Goal: Information Seeking & Learning: Learn about a topic

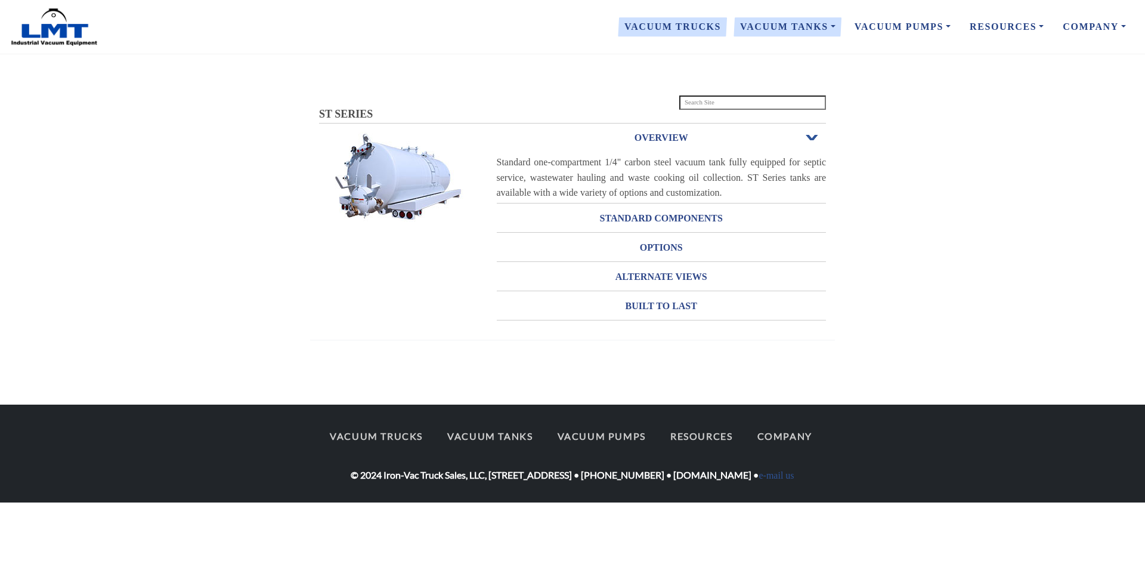
click at [700, 30] on link "Vacuum Trucks" at bounding box center [673, 26] width 116 height 25
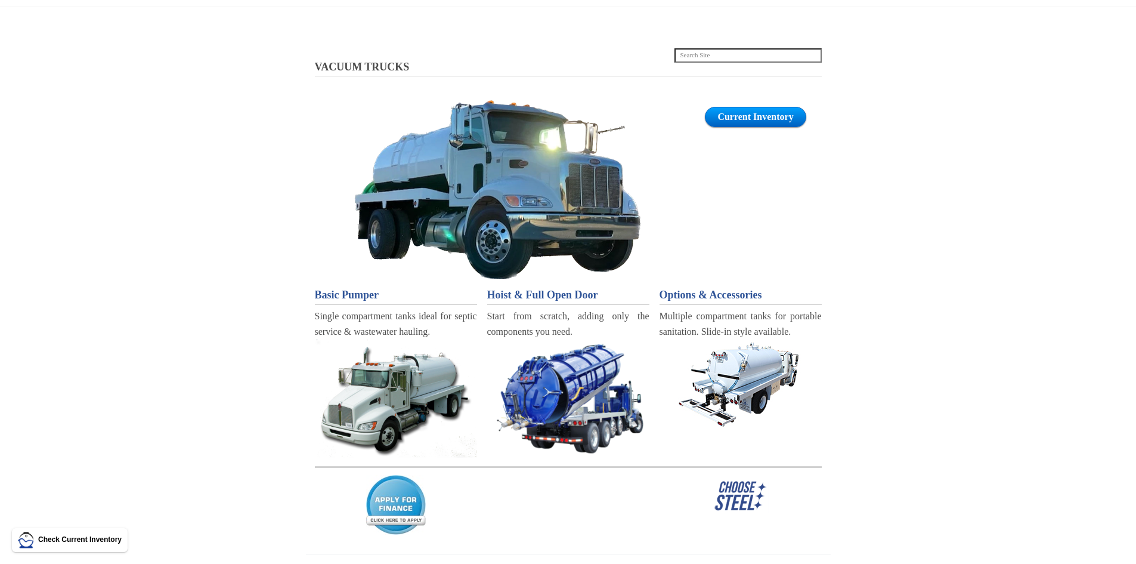
scroll to position [179, 0]
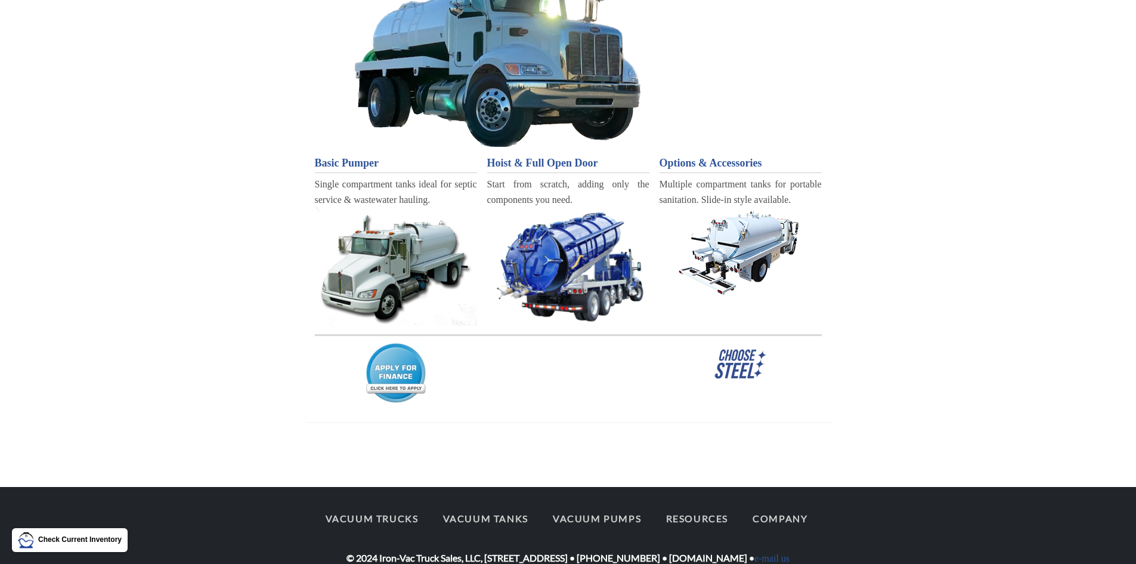
click at [363, 164] on span "Basic Pumper" at bounding box center [347, 163] width 64 height 12
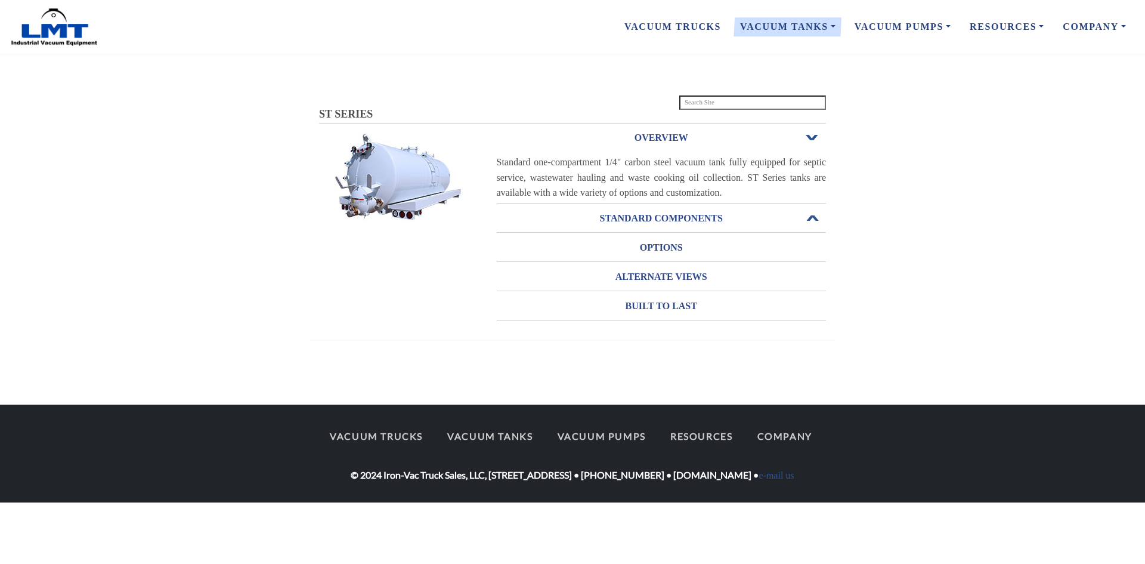
click at [708, 214] on h3 "STANDARD COMPONENTS" at bounding box center [662, 218] width 330 height 19
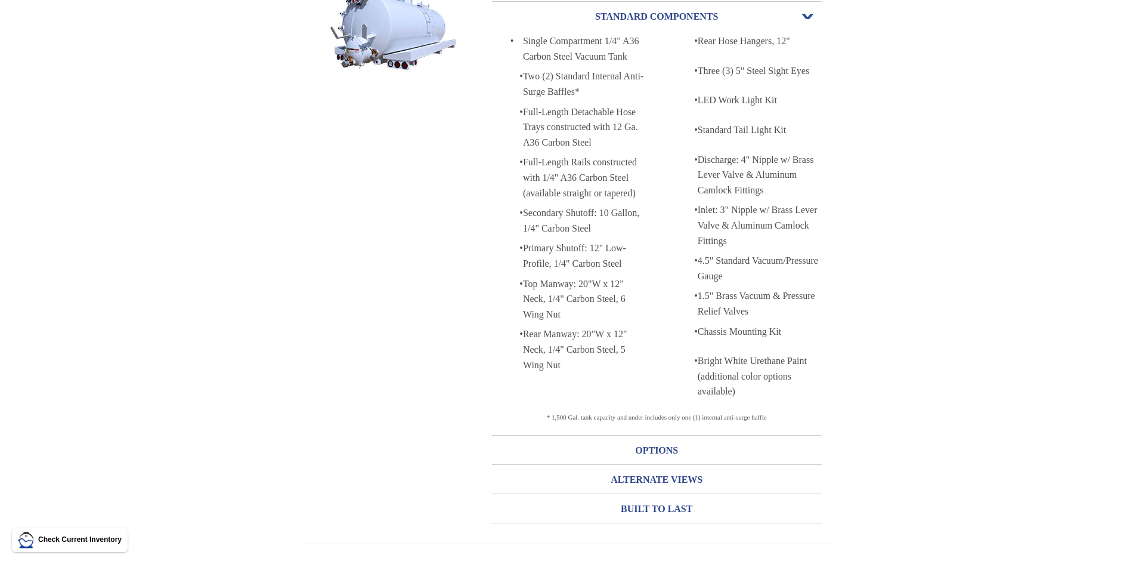
scroll to position [152, 0]
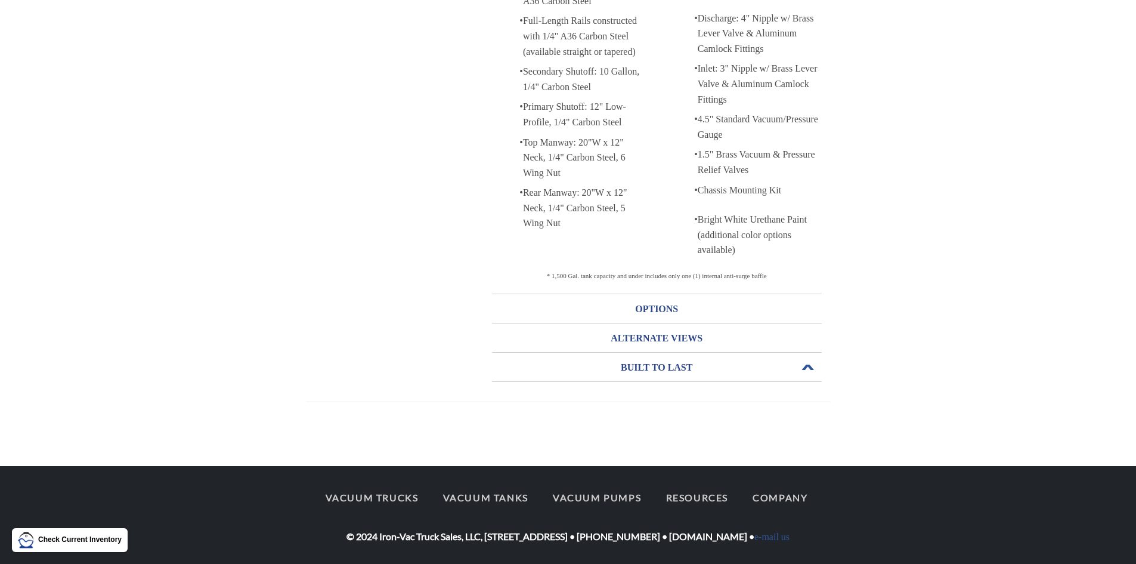
click at [651, 372] on h3 "BUILT TO LAST" at bounding box center [657, 367] width 330 height 19
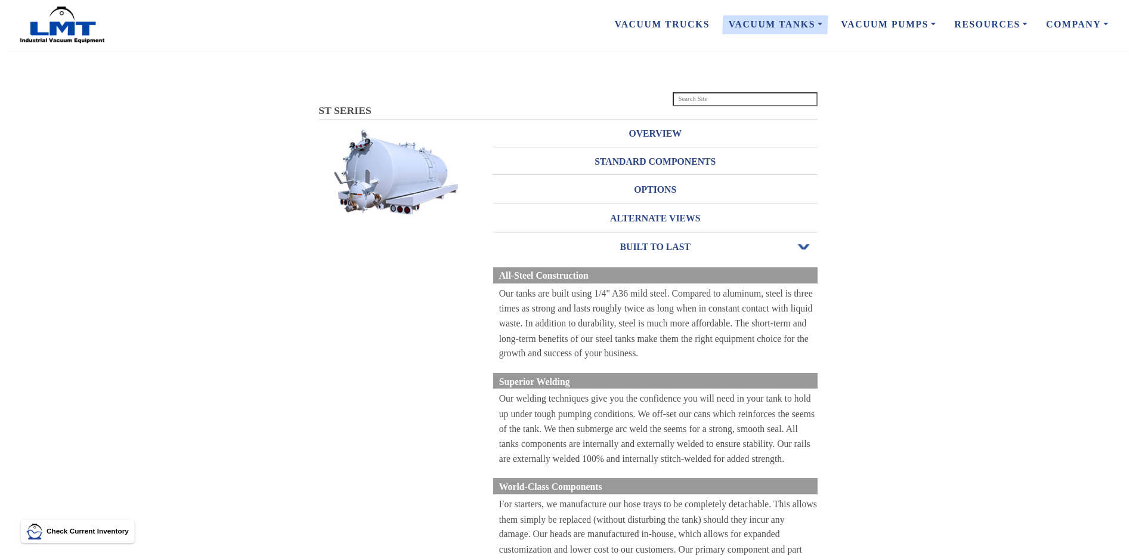
scroll to position [0, 0]
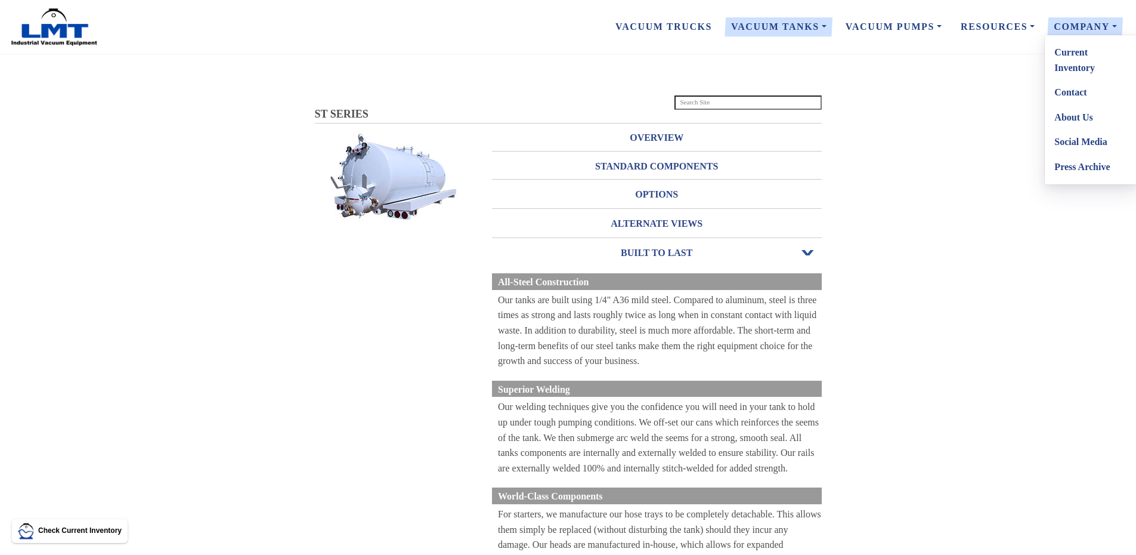
click at [1070, 63] on link "Current Inventory" at bounding box center [1092, 60] width 94 height 40
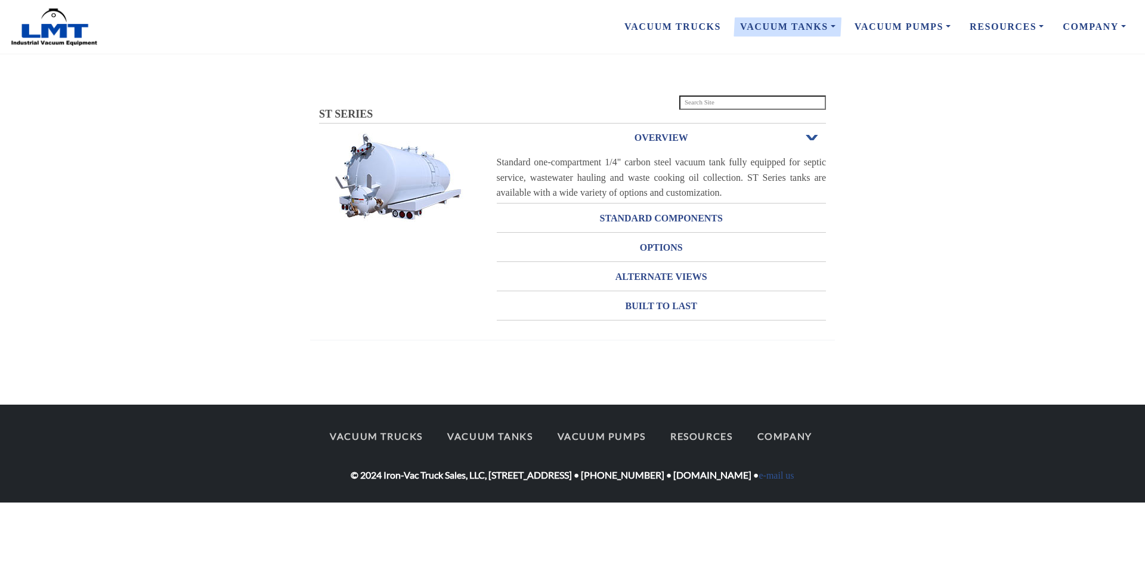
click at [382, 198] on img at bounding box center [397, 176] width 155 height 89
click at [669, 249] on h3 "OPTIONS" at bounding box center [662, 247] width 330 height 19
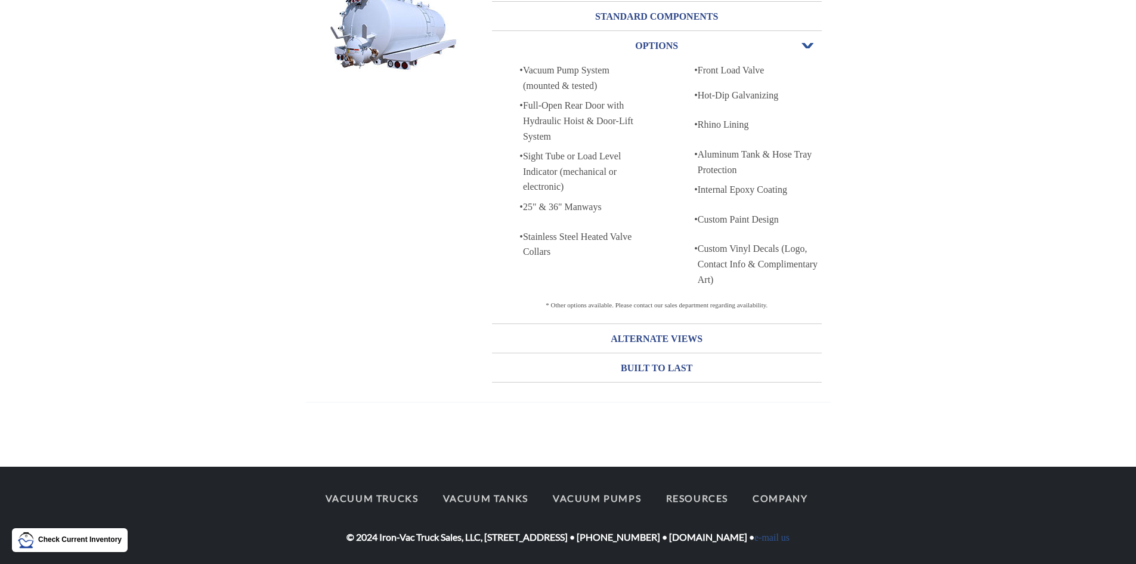
scroll to position [150, 0]
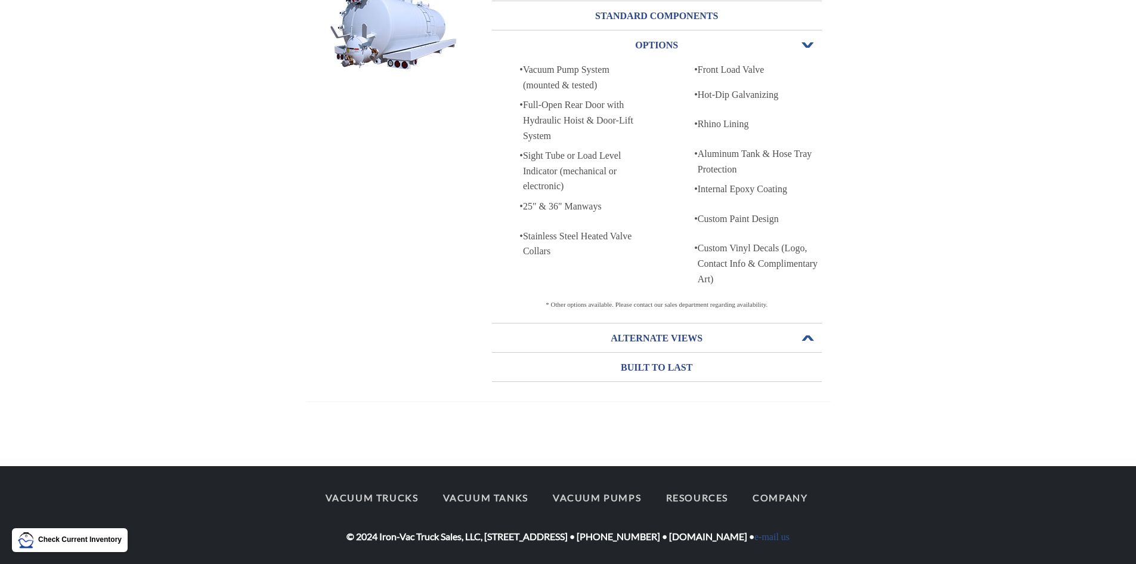
click at [656, 334] on h3 "ALTERNATE VIEWS" at bounding box center [657, 338] width 330 height 19
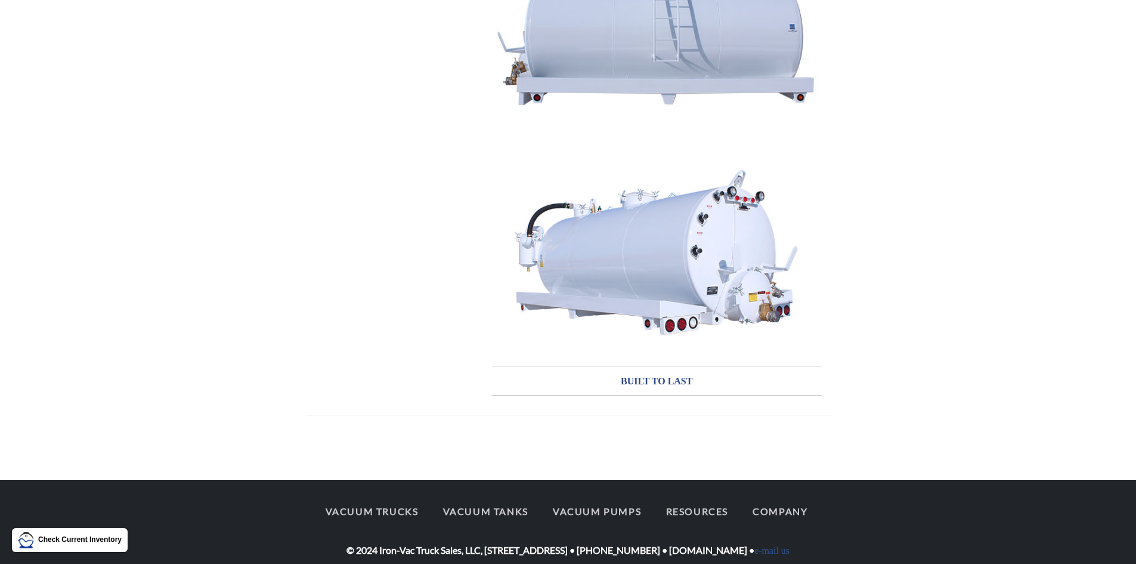
scroll to position [774, 0]
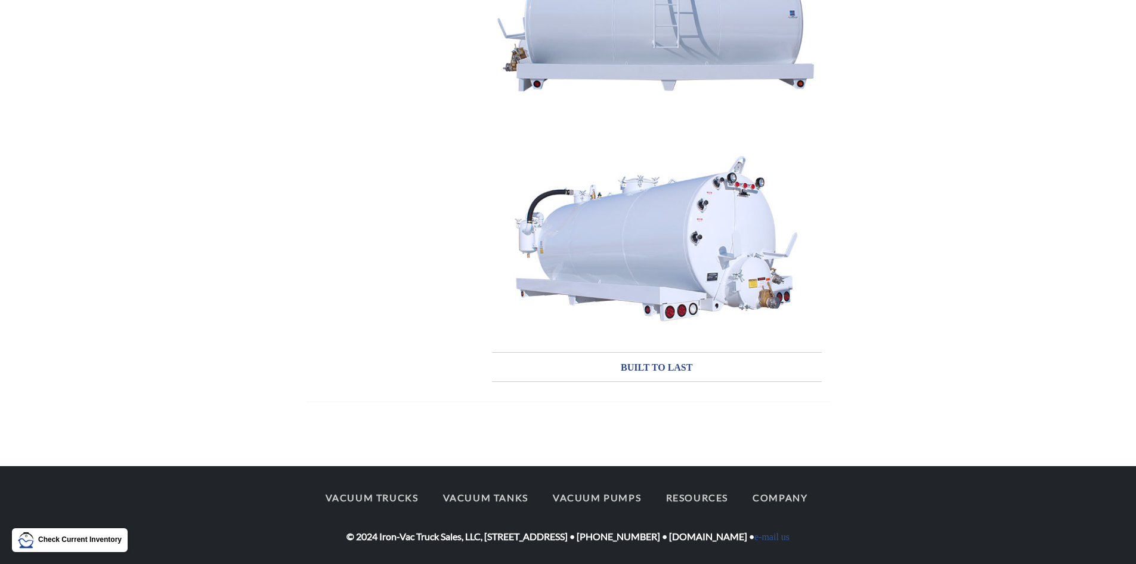
click at [708, 231] on img at bounding box center [657, 242] width 330 height 217
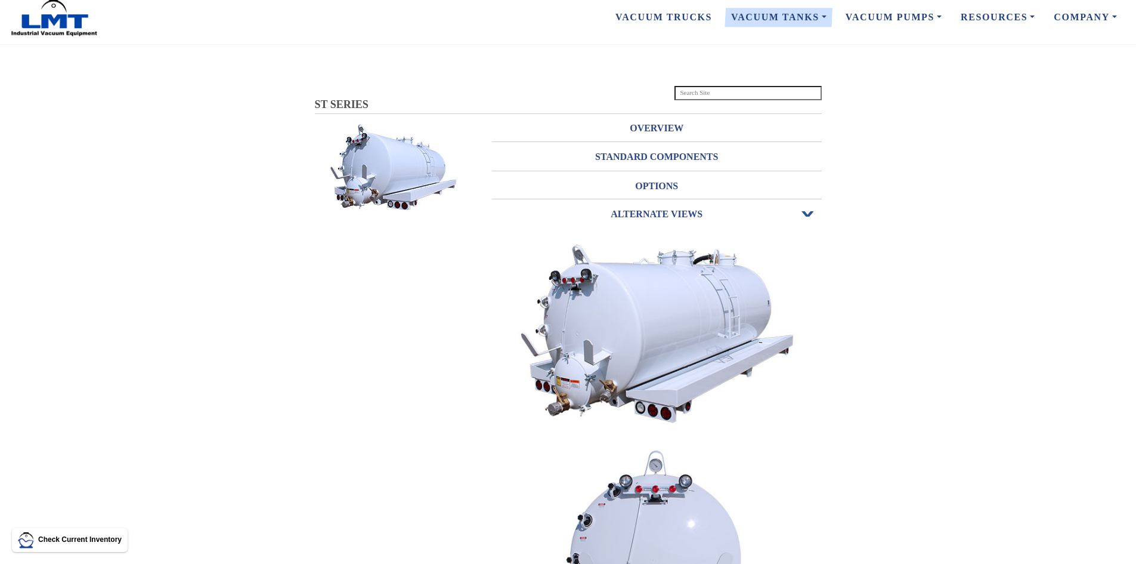
scroll to position [0, 0]
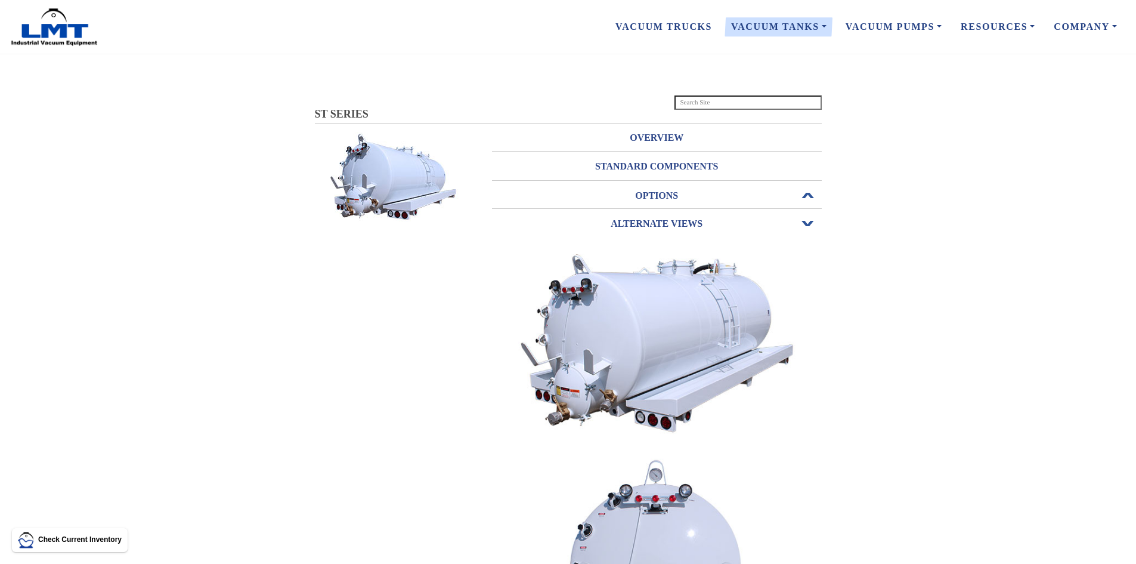
click at [660, 197] on h3 "OPTIONS" at bounding box center [657, 195] width 330 height 19
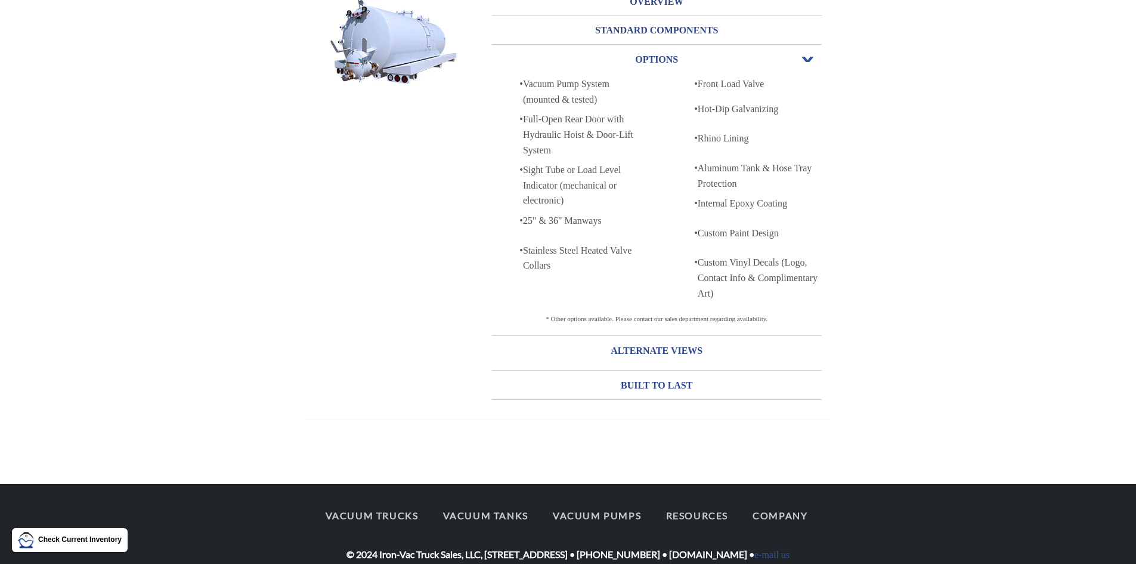
scroll to position [149, 0]
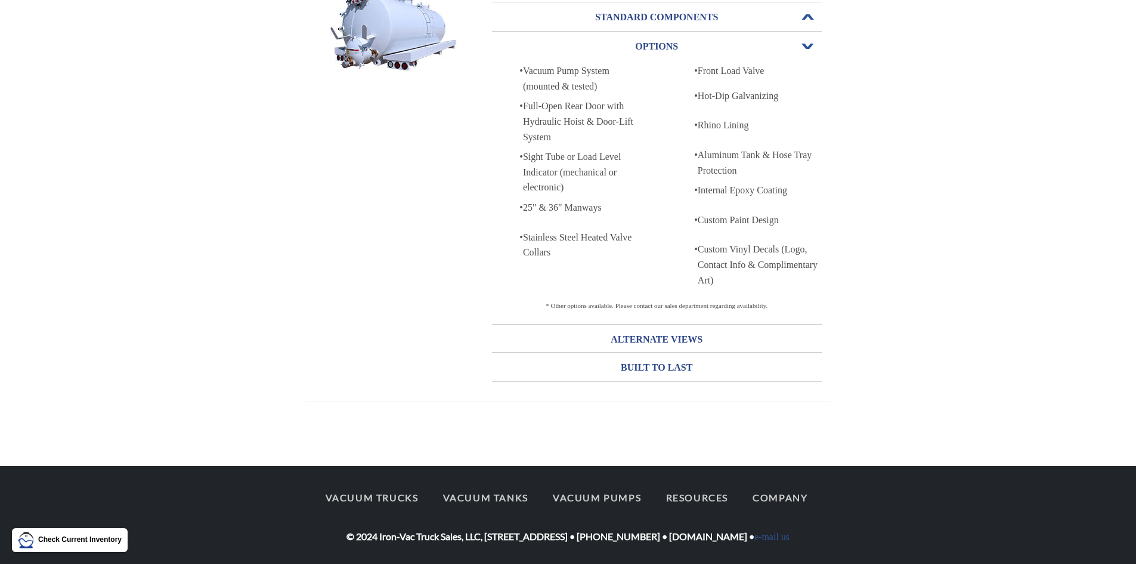
click at [671, 20] on h3 "STANDARD COMPONENTS" at bounding box center [657, 17] width 330 height 19
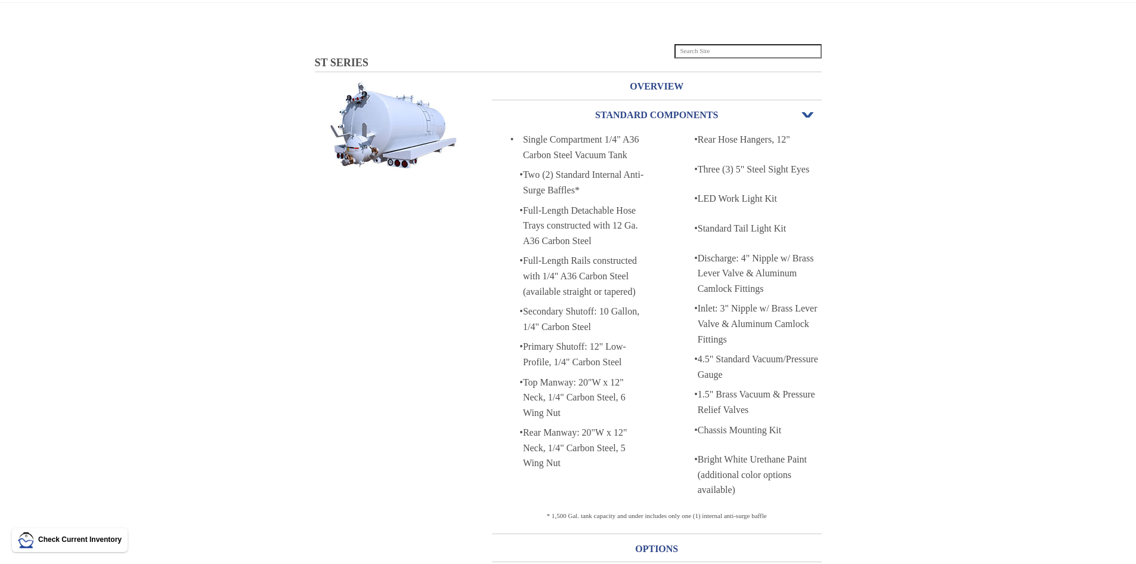
scroll to position [0, 0]
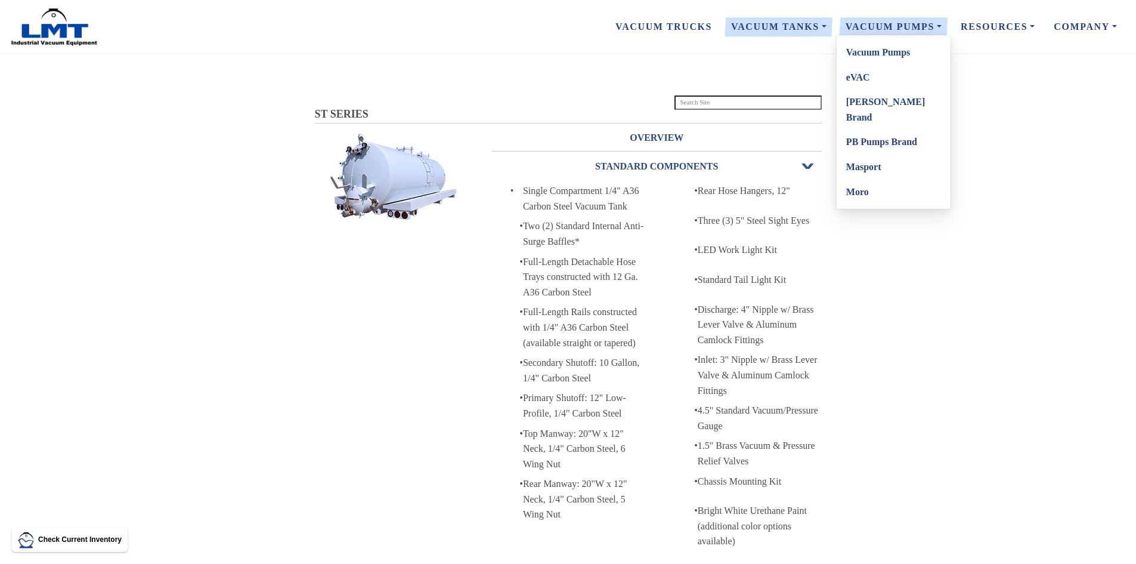
click at [877, 26] on link "Vacuum Pumps" at bounding box center [893, 26] width 115 height 25
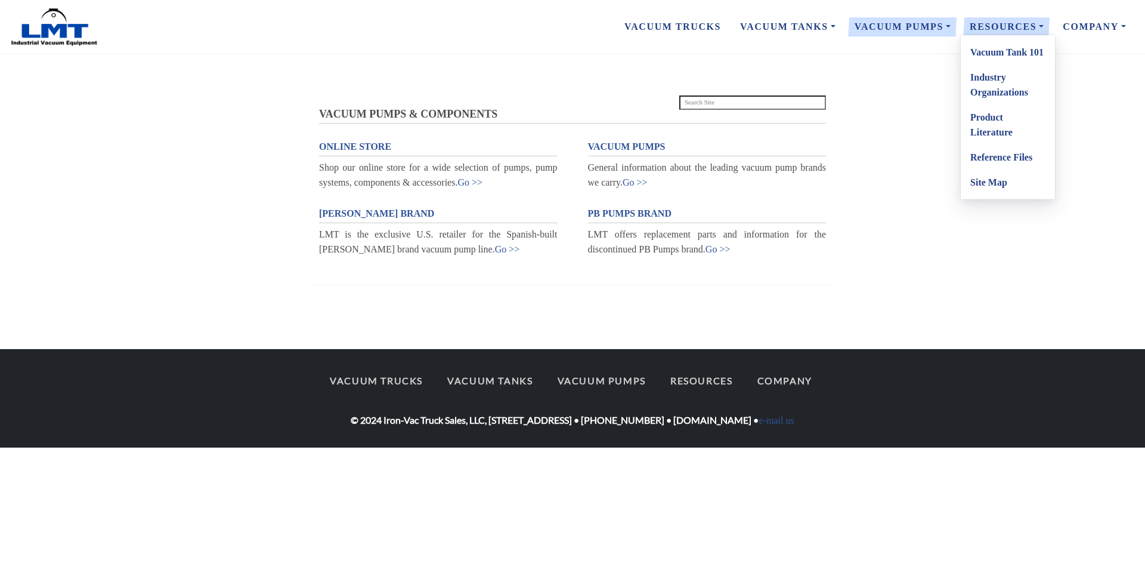
click at [1003, 21] on link "Resources" at bounding box center [1006, 26] width 93 height 25
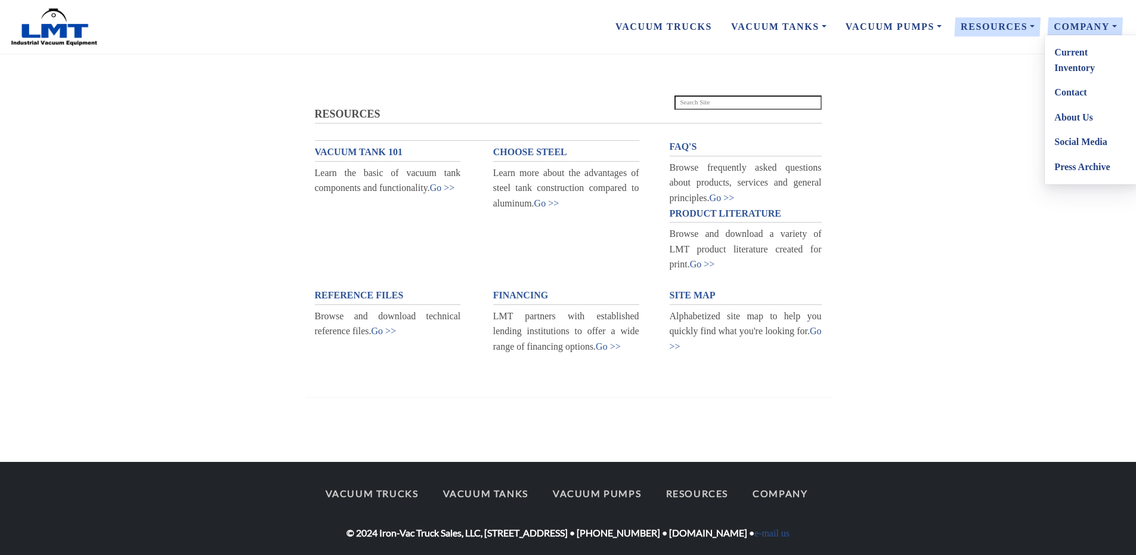
click at [1077, 68] on link "Current Inventory" at bounding box center [1092, 60] width 94 height 40
